Goal: Ask a question: Seek information or help from site administrators or community

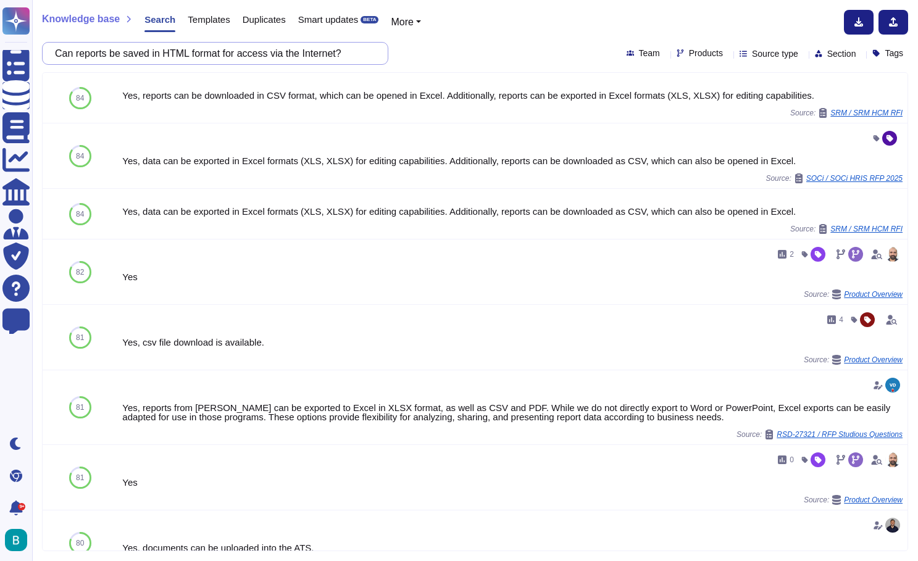
click at [285, 58] on input "Can reports be saved in HTML format for access via the Internet?" at bounding box center [212, 54] width 327 height 22
paste input "Provide a high-level implementation project description/timeline Please attach …"
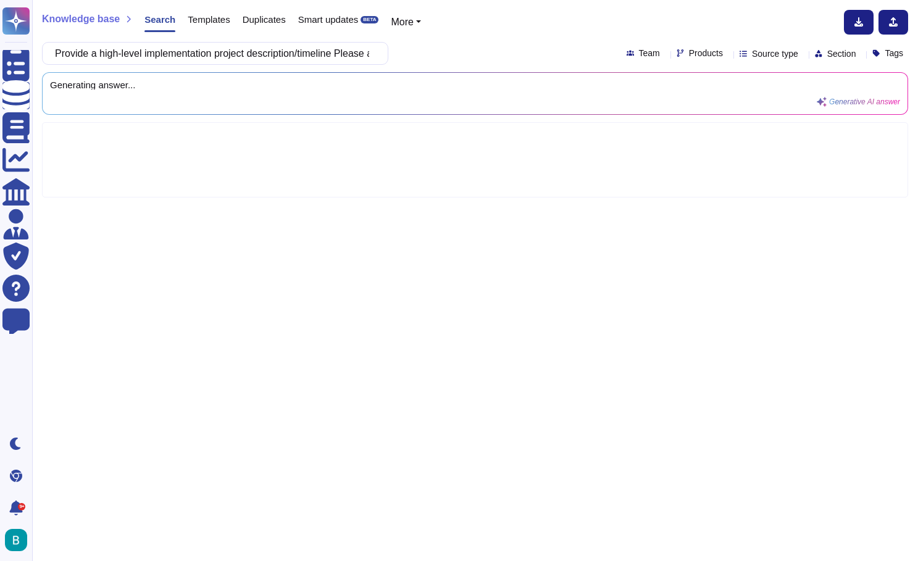
click at [434, 65] on div "Knowledge base Search Templates Duplicates Smart updates BETA More Provide a hi…" at bounding box center [475, 280] width 886 height 561
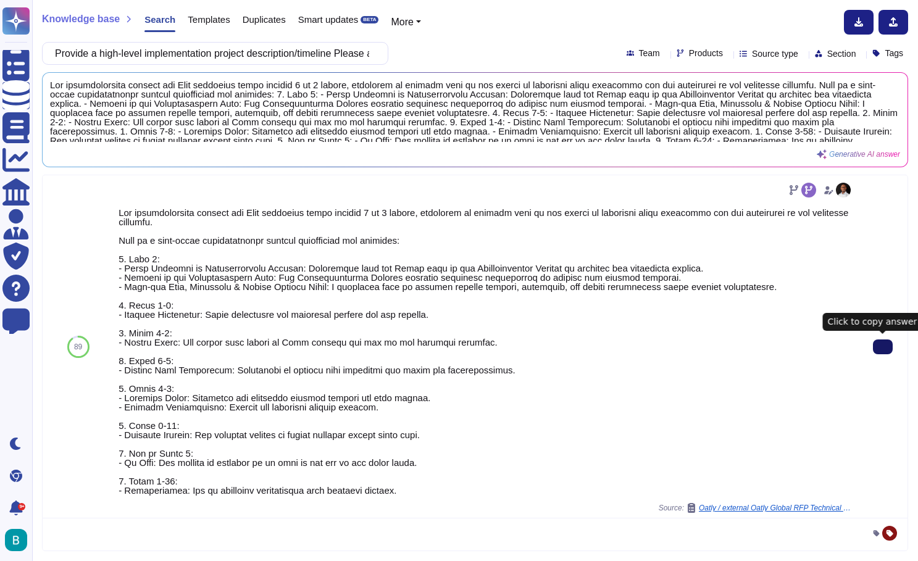
click at [884, 353] on button at bounding box center [883, 347] width 20 height 15
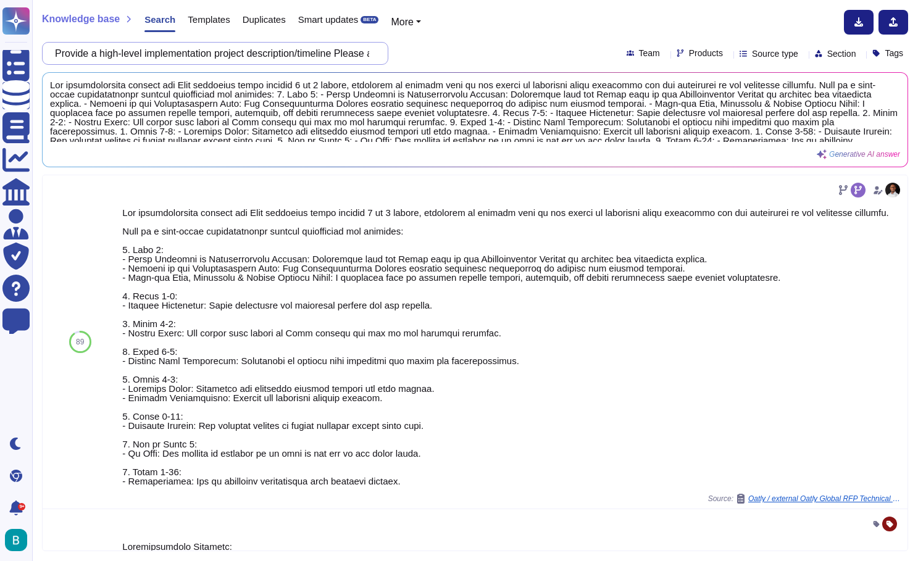
click at [341, 46] on input "Provide a high-level implementation project description/timeline Please attach …" at bounding box center [212, 54] width 327 height 22
paste input "What is the average cost savings realized by your clients in the past year?"
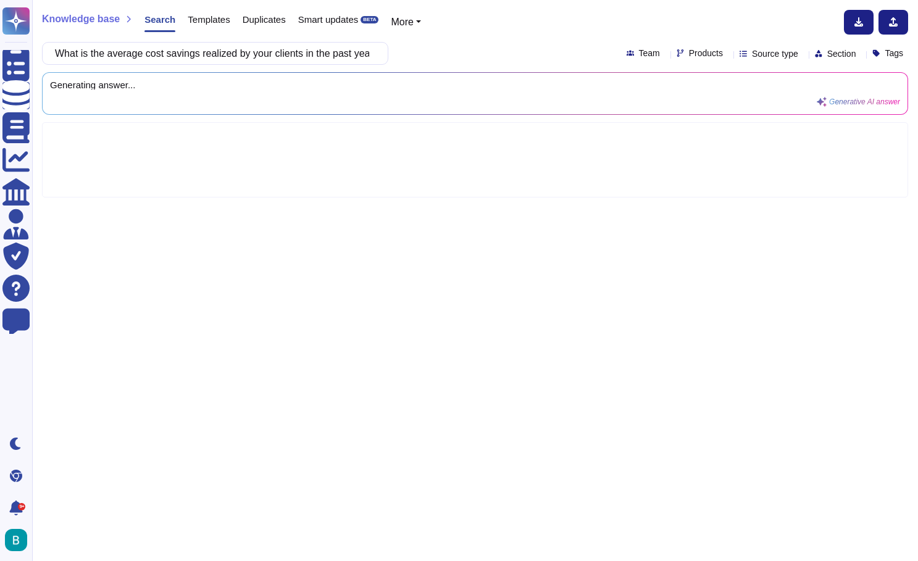
click at [445, 39] on div "Knowledge base Search Templates Duplicates Smart updates BETA More What is the …" at bounding box center [475, 280] width 886 height 561
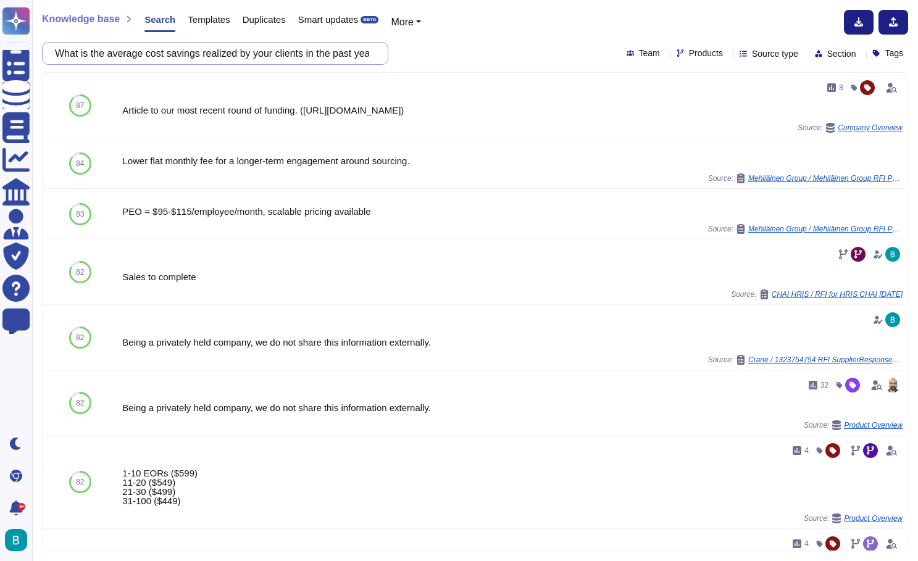
drag, startPoint x: 291, startPoint y: 54, endPoint x: 267, endPoint y: 57, distance: 23.6
click at [267, 57] on input "What is the average cost savings realized by your clients in the past year?" at bounding box center [212, 54] width 327 height 22
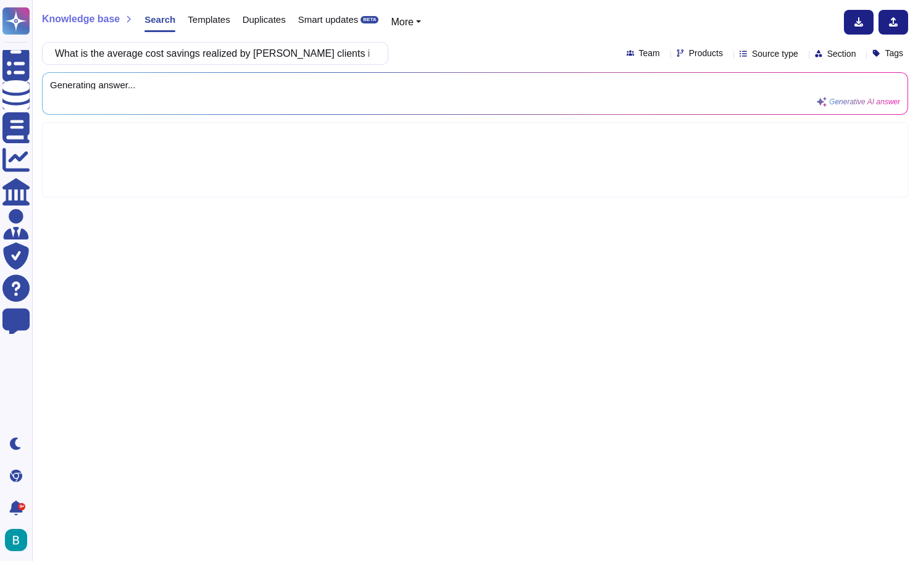
click at [443, 56] on div "What is the average cost savings realized by [PERSON_NAME] clients in the past …" at bounding box center [475, 53] width 867 height 23
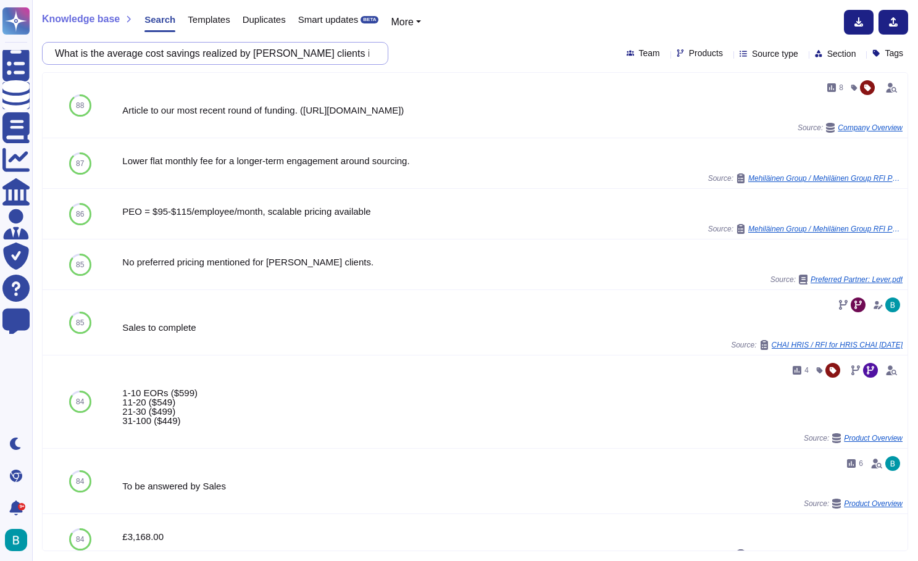
click at [338, 54] on input "What is the average cost savings realized by [PERSON_NAME] clients in the past …" at bounding box center [212, 54] width 327 height 22
paste input "using [PERSON_NAME] services"
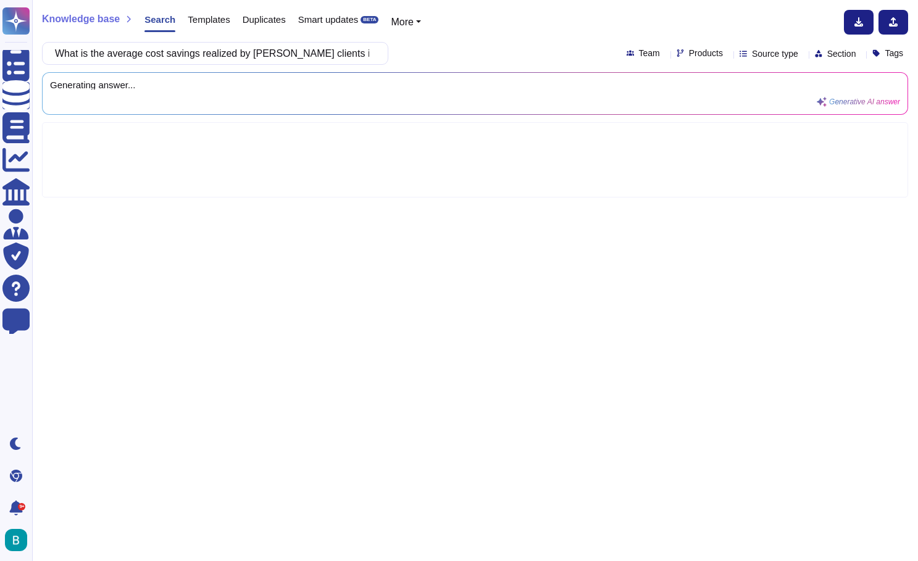
click at [450, 48] on div "What is the average cost savings realized by [PERSON_NAME] clients in the past …" at bounding box center [475, 53] width 867 height 23
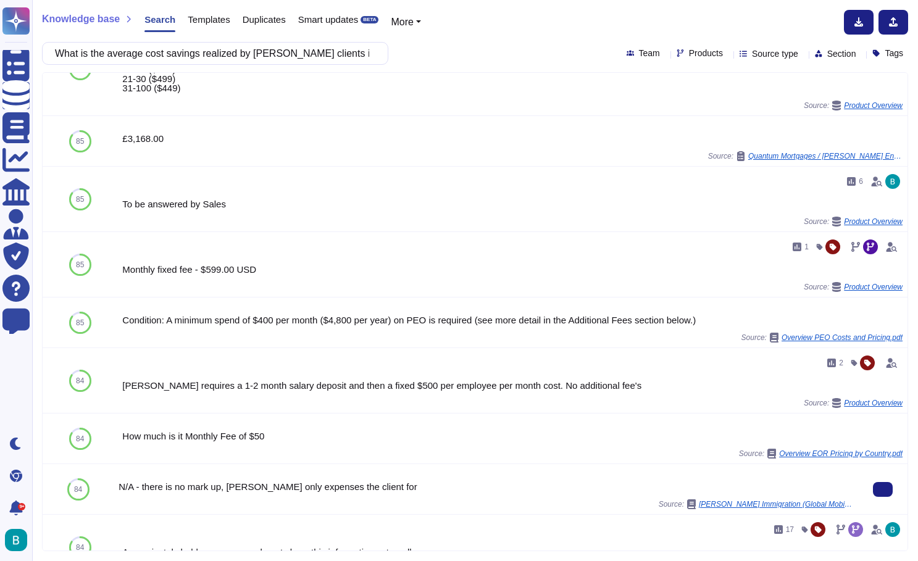
scroll to position [402, 0]
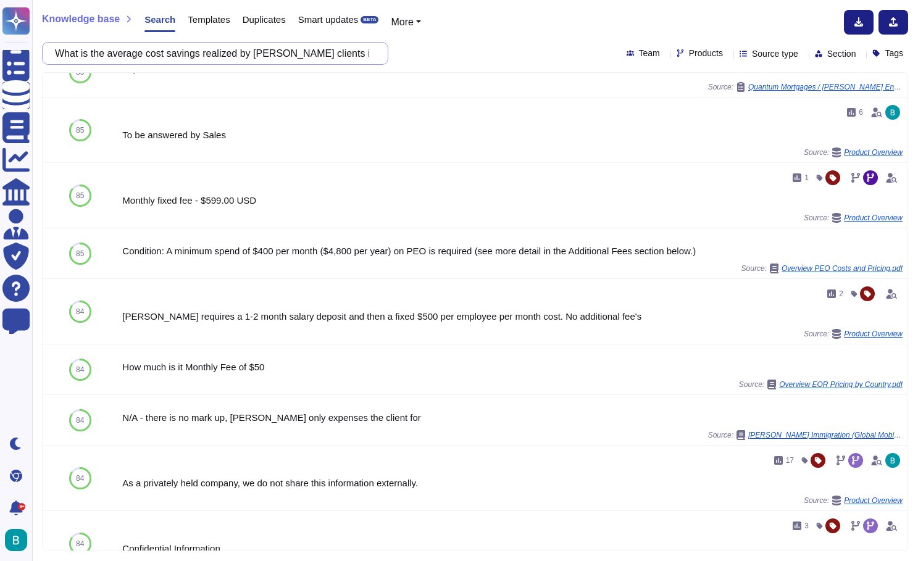
click at [342, 60] on input "What is the average cost savings realized by [PERSON_NAME] clients in the past …" at bounding box center [212, 54] width 327 height 22
paste input "How do you manage cross-border taxation compliance in: Federal and state-specif…"
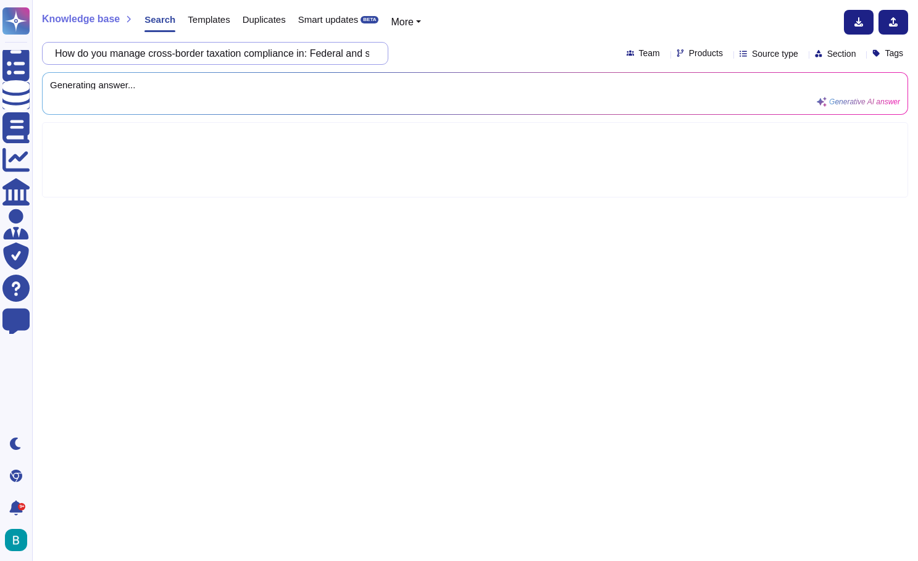
scroll to position [0, 0]
click at [479, 38] on div "Knowledge base Search Templates Duplicates Smart updates BETA More How do you m…" at bounding box center [475, 280] width 886 height 561
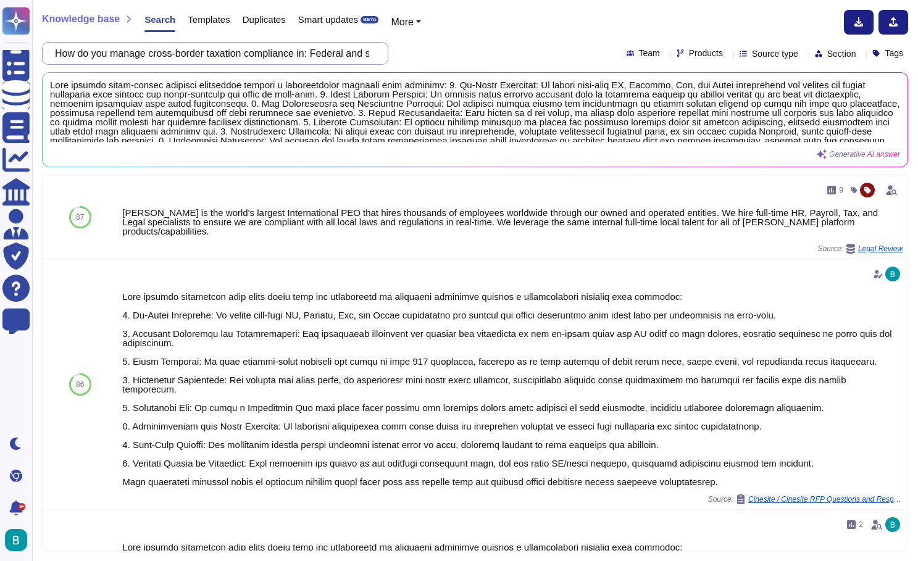
click at [338, 52] on input "How do you manage cross-border taxation compliance in: Federal and state-specif…" at bounding box center [212, 54] width 327 height 22
paste input "Provide examples of continuous improvements or innovations you have brought to …"
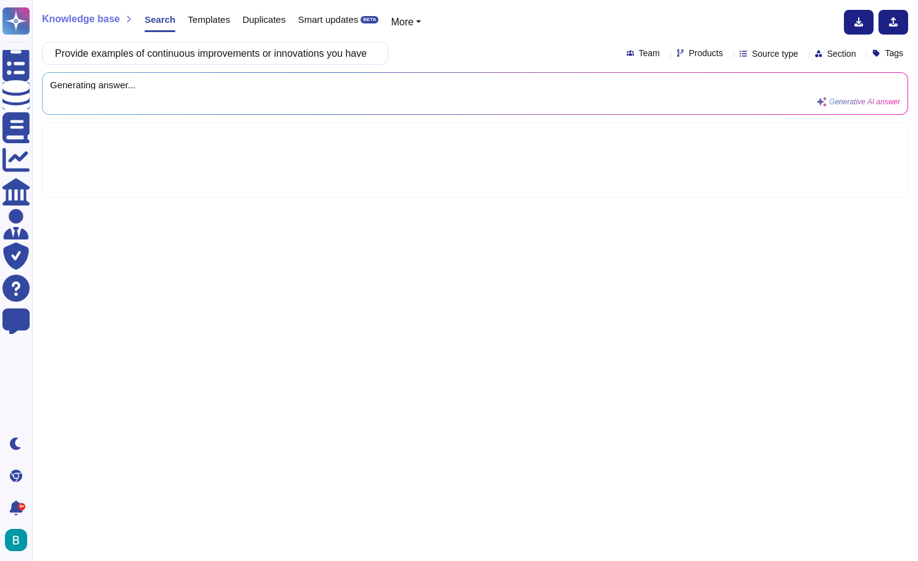
click at [455, 66] on div "Knowledge base Search Templates Duplicates Smart updates BETA More Provide exam…" at bounding box center [475, 280] width 886 height 561
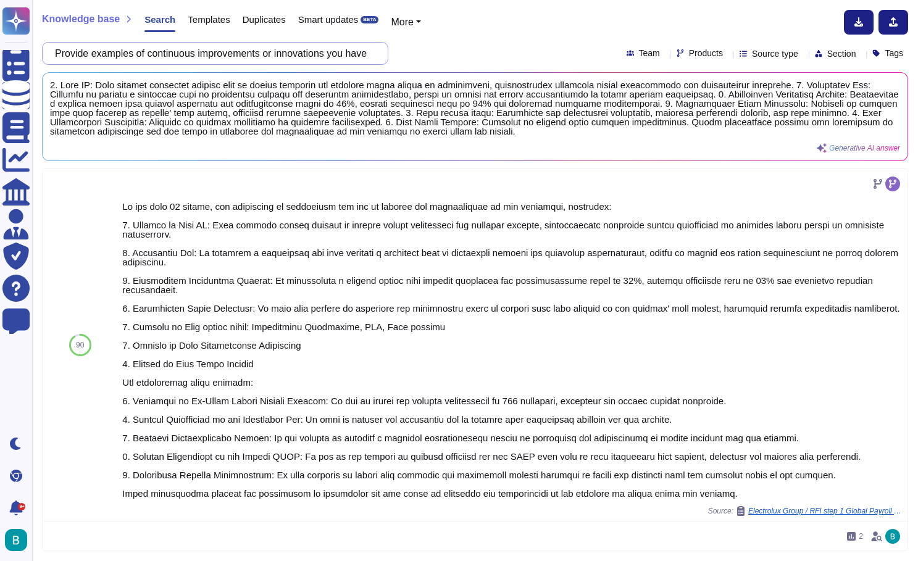
click at [363, 53] on input "Provide examples of continuous improvements or innovations you have brought to …" at bounding box center [212, 54] width 327 height 22
paste input "Do you offer AI-driven analytics or dashboards for payroll insights?"
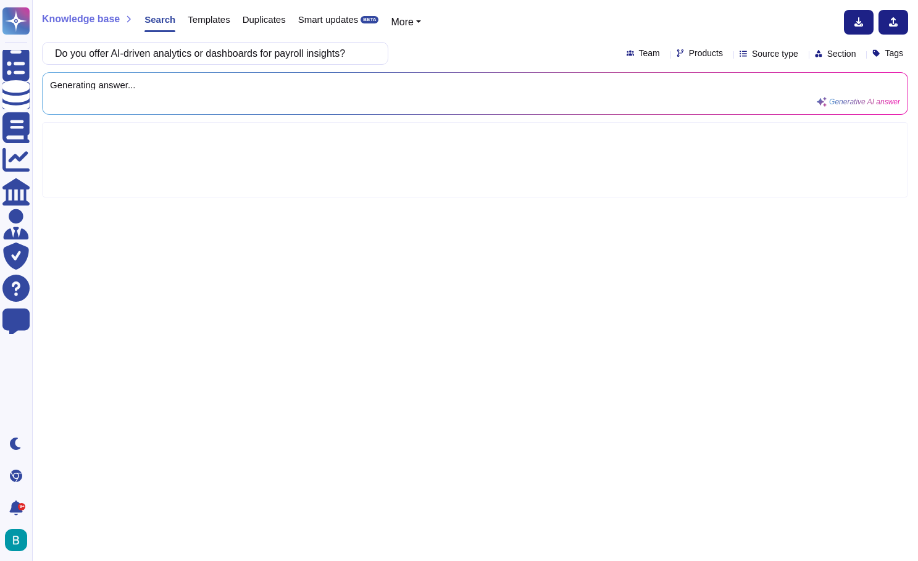
click at [447, 48] on div "Do you offer AI-driven analytics or dashboards for payroll insights? Team Produ…" at bounding box center [475, 53] width 867 height 23
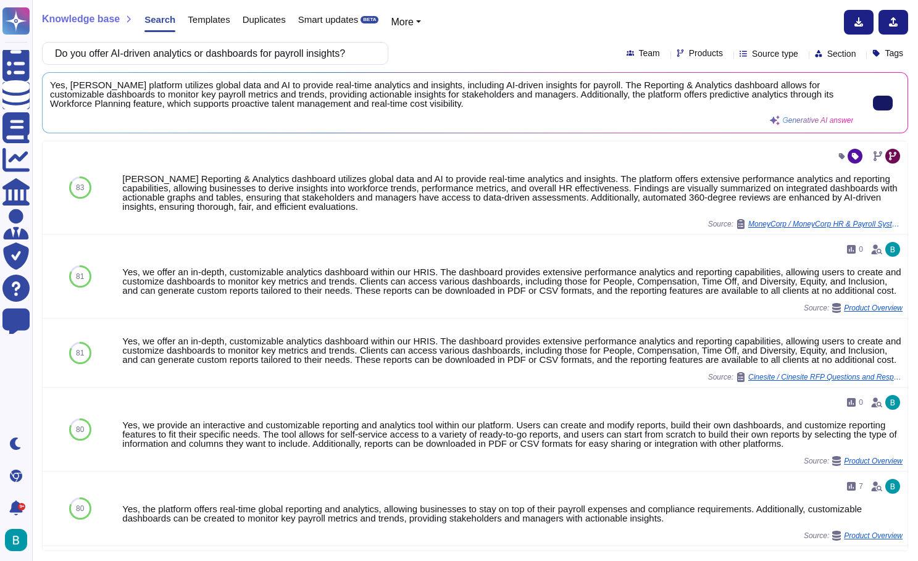
click at [883, 103] on icon at bounding box center [883, 103] width 0 height 0
click at [278, 52] on input "Do you offer AI-driven analytics or dashboards for payroll insights?" at bounding box center [212, 54] width 327 height 22
paste input "hold any sustainability certifications (e.g., ISO 14001, B Corp)"
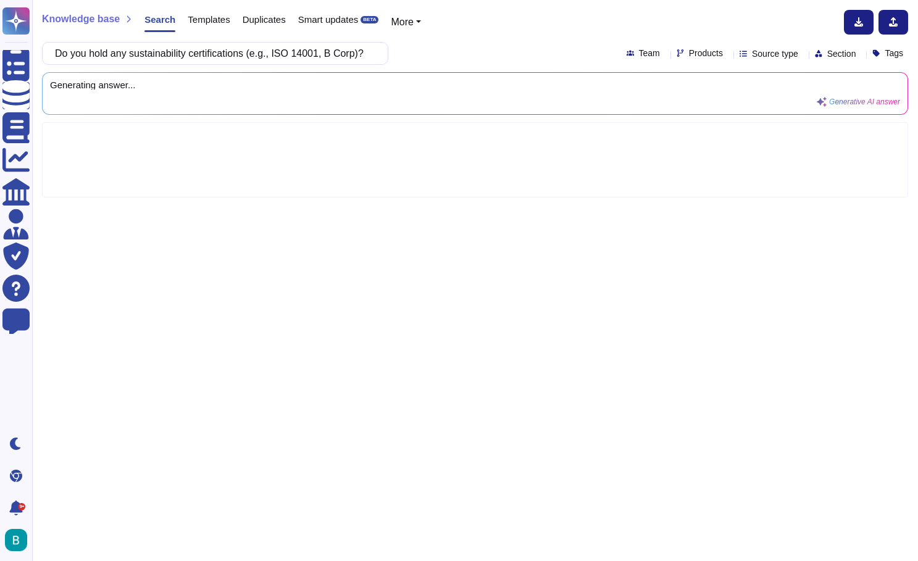
click at [454, 49] on div "Do you hold any sustainability certifications (e.g., ISO 14001, B Corp)? Team P…" at bounding box center [475, 53] width 867 height 23
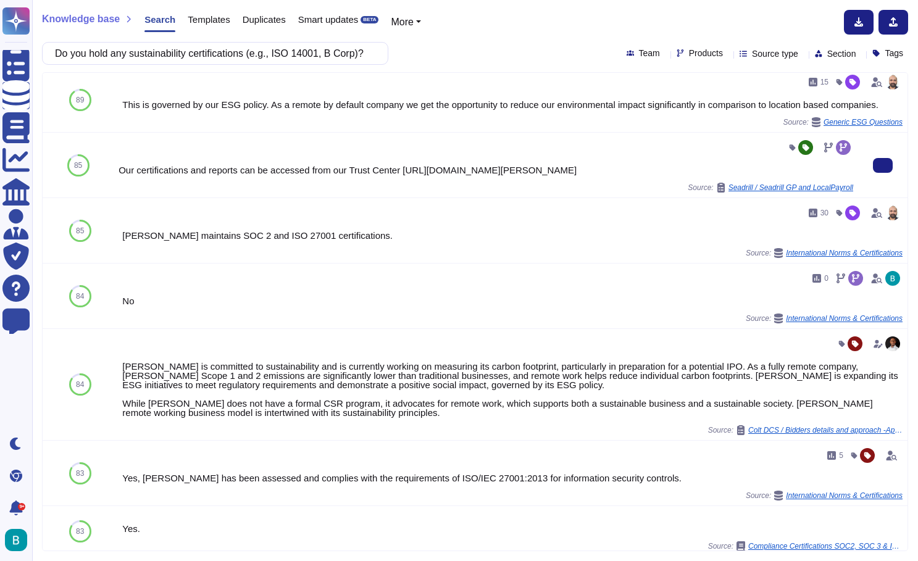
scroll to position [215, 0]
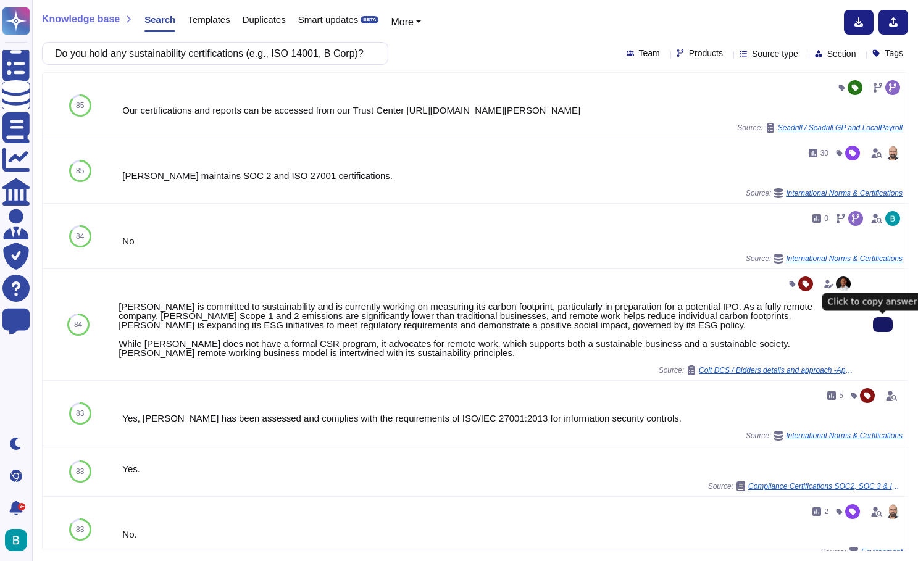
click at [889, 327] on button at bounding box center [883, 324] width 20 height 15
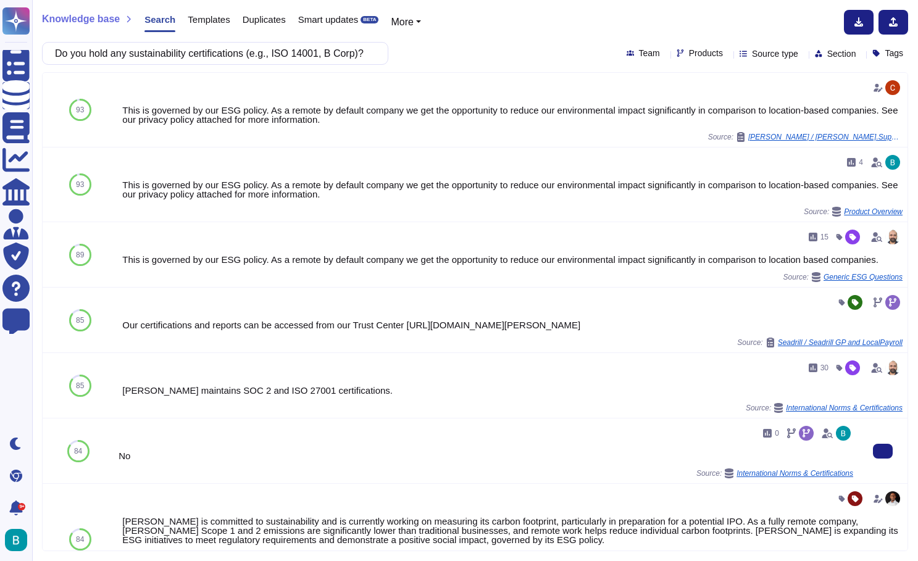
scroll to position [0, 0]
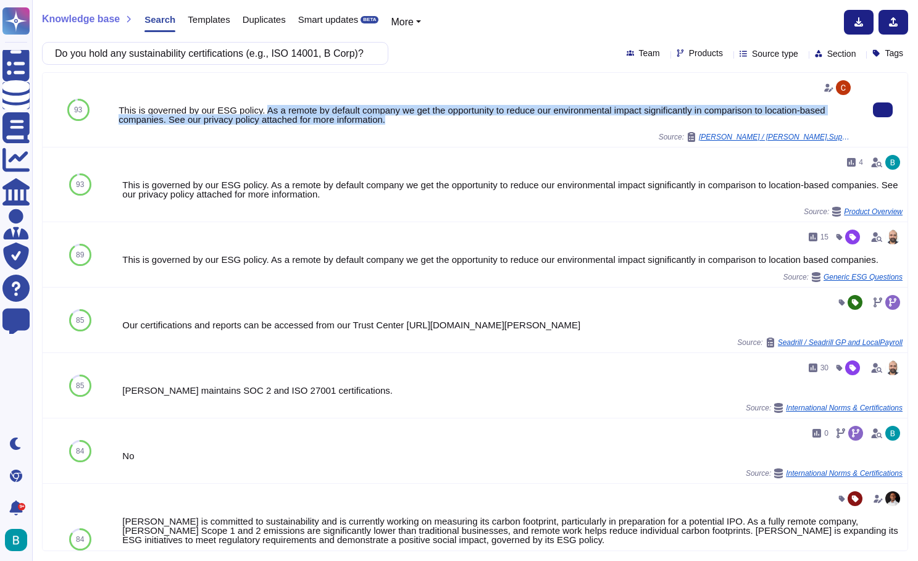
drag, startPoint x: 403, startPoint y: 120, endPoint x: 271, endPoint y: 112, distance: 132.5
click at [271, 112] on div "This is governed by our ESG policy. As a remote by default company we get the o…" at bounding box center [486, 115] width 735 height 19
copy div "As a remote by default company we get the opportunity to reduce our environment…"
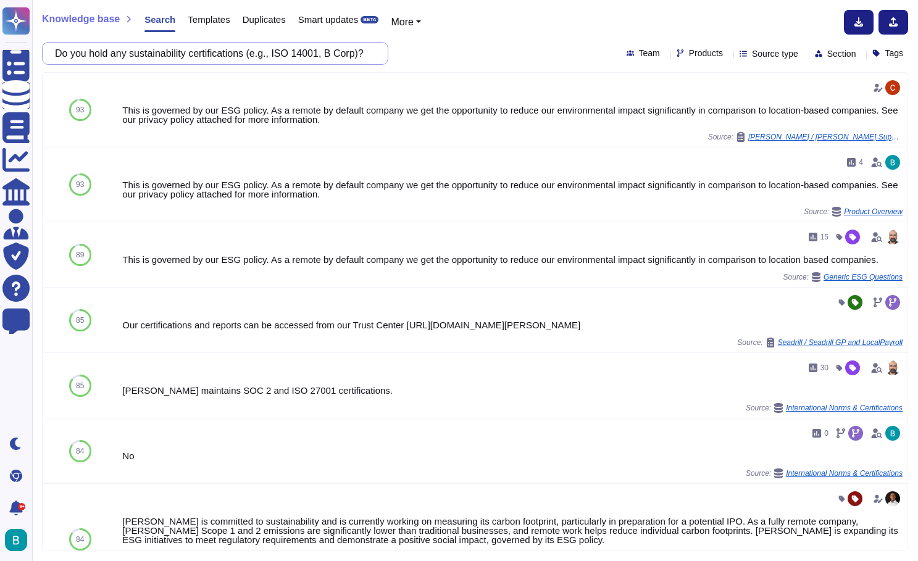
click at [364, 58] on input "Do you hold any sustainability certifications (e.g., ISO 14001, B Corp)?" at bounding box center [212, 54] width 327 height 22
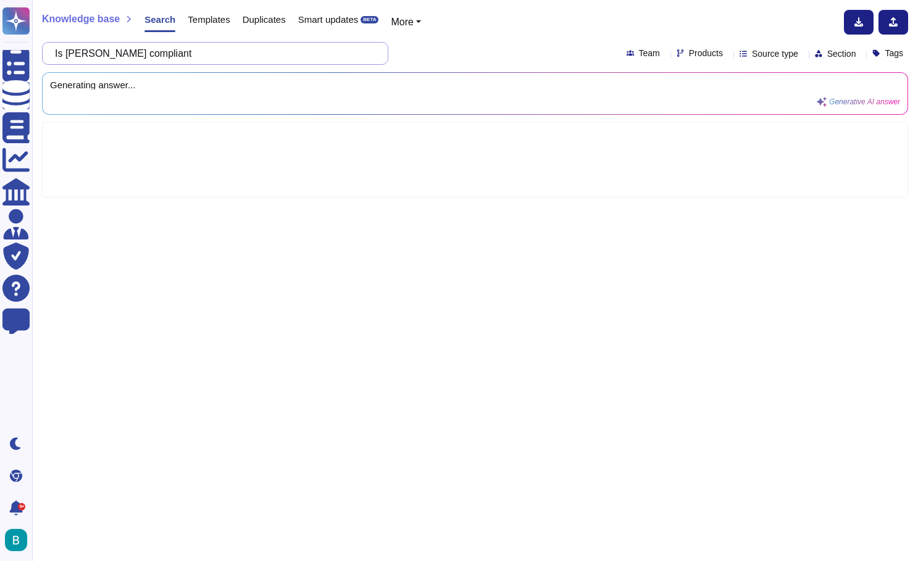
paste input "SOC 2, CCPA"
click at [148, 54] on input "Is [PERSON_NAME] compliant SOC 2, CCPA" at bounding box center [212, 54] width 327 height 22
click at [422, 52] on div "Is [PERSON_NAME] compliant with SOC 2, CCPA Team Products Source type Section T…" at bounding box center [475, 53] width 867 height 23
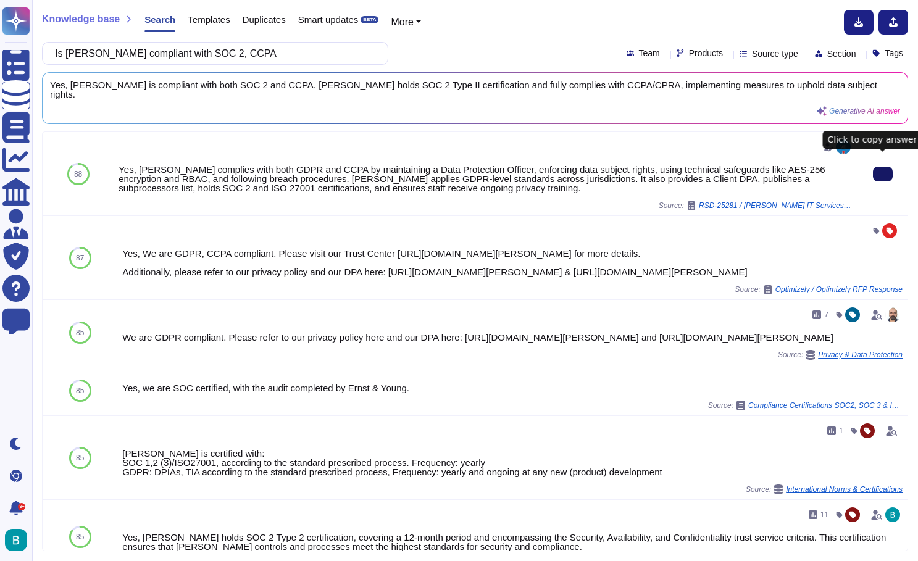
click at [887, 175] on button at bounding box center [883, 174] width 20 height 15
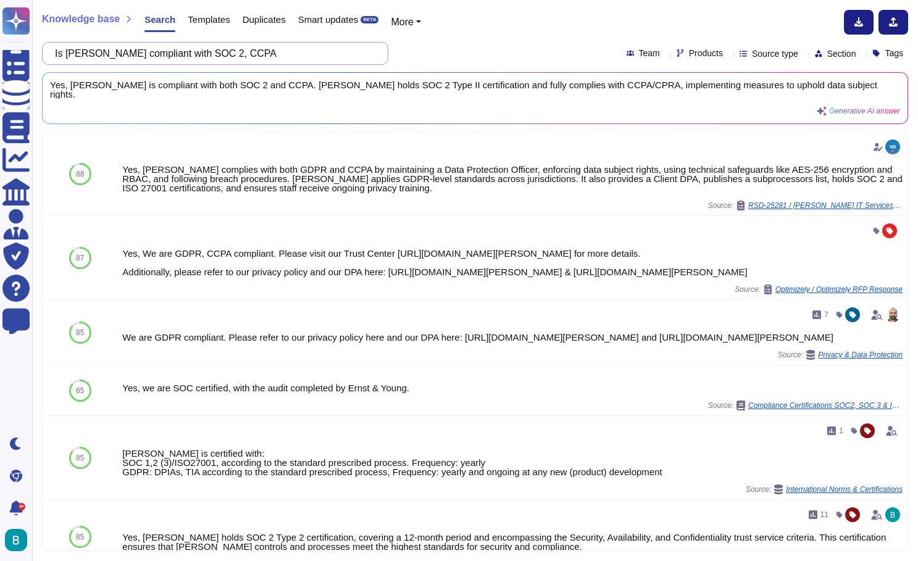
click at [275, 56] on input "Is [PERSON_NAME] compliant with SOC 2, CCPA" at bounding box center [212, 54] width 327 height 22
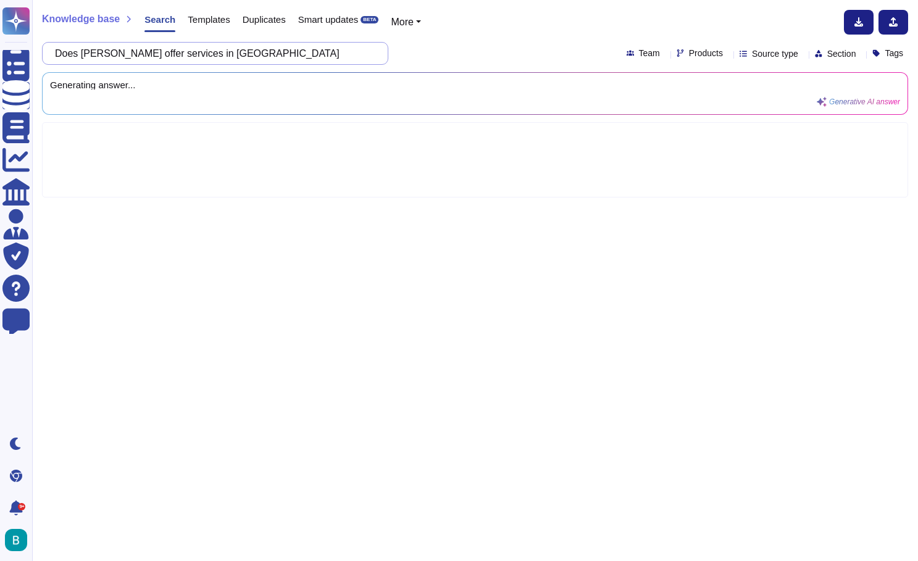
type input "Does [PERSON_NAME] offer services in [GEOGRAPHIC_DATA]?"
